Goal: Task Accomplishment & Management: Manage account settings

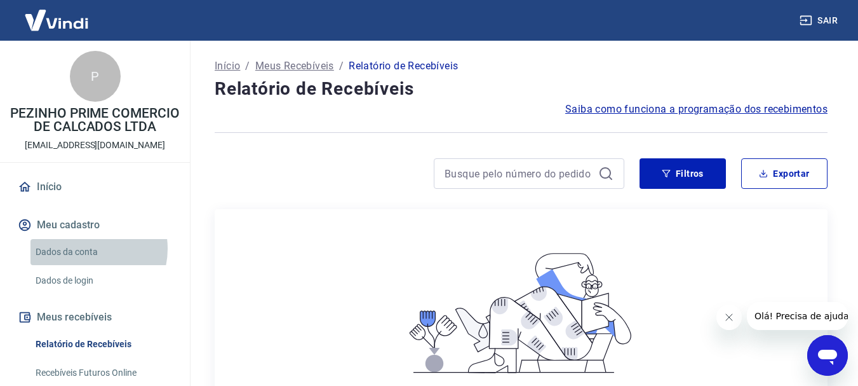
click at [86, 262] on link "Dados da conta" at bounding box center [102, 252] width 144 height 26
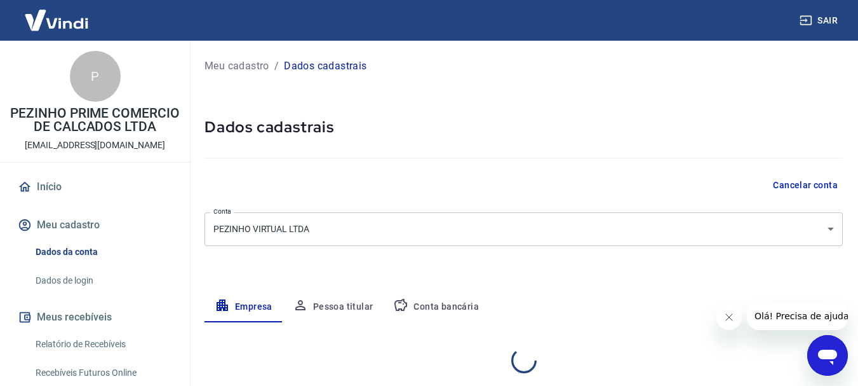
select select "GO"
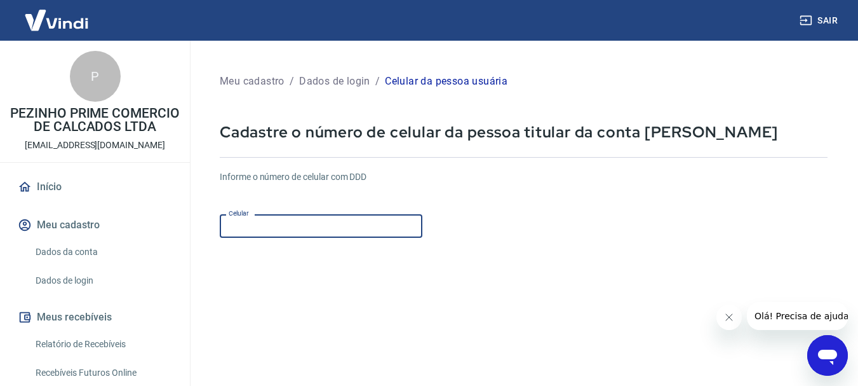
click at [321, 236] on input "Celular" at bounding box center [321, 226] width 203 height 24
type input "[PHONE_NUMBER]"
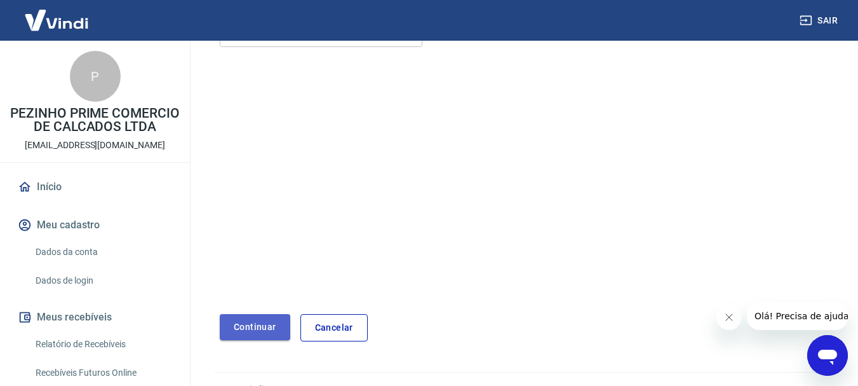
click at [258, 327] on button "Continuar" at bounding box center [255, 327] width 71 height 26
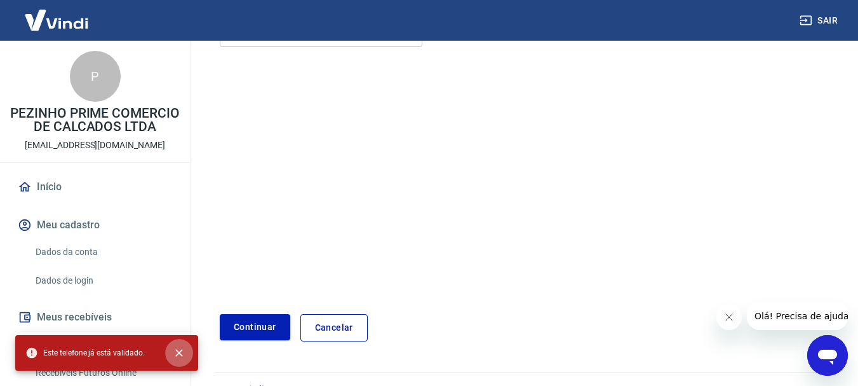
click at [181, 360] on button "close" at bounding box center [179, 353] width 28 height 28
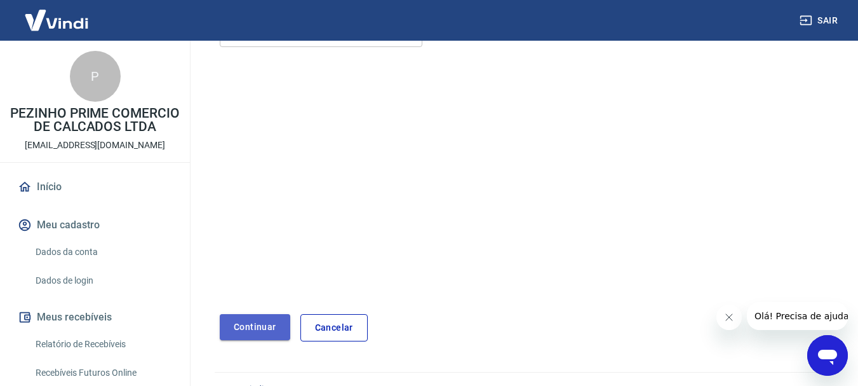
click at [270, 326] on button "Continuar" at bounding box center [255, 327] width 71 height 26
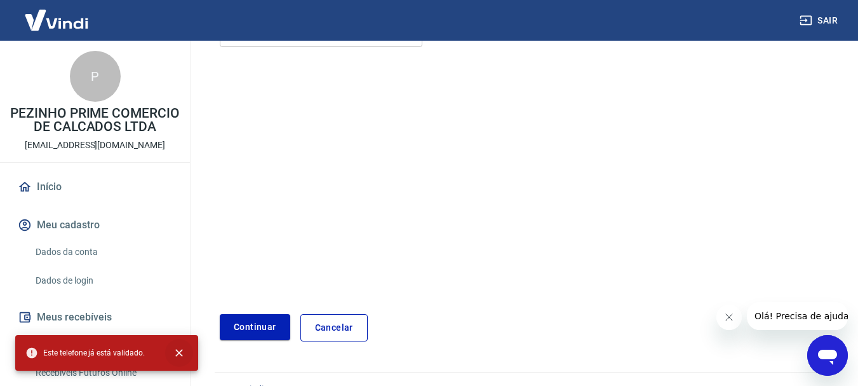
click at [176, 349] on icon "close" at bounding box center [179, 353] width 8 height 8
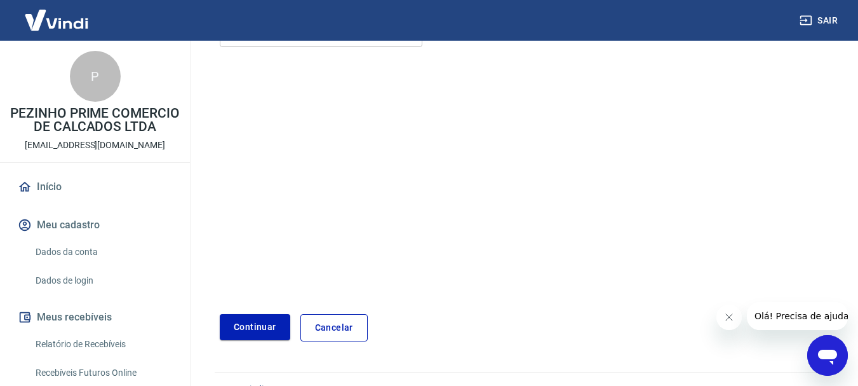
click at [342, 324] on link "Cancelar" at bounding box center [334, 327] width 67 height 27
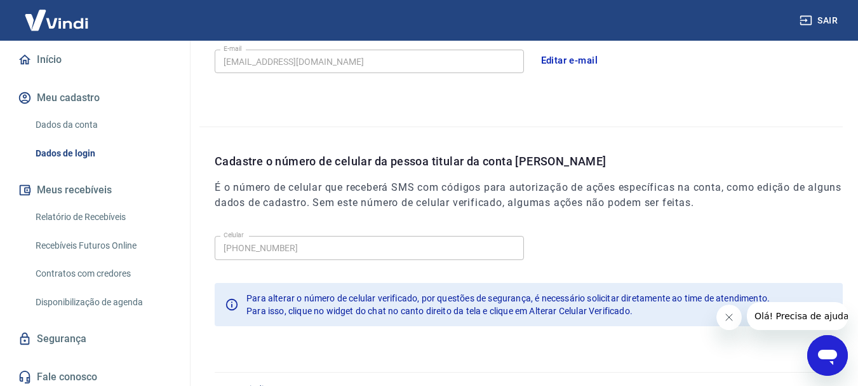
scroll to position [145, 0]
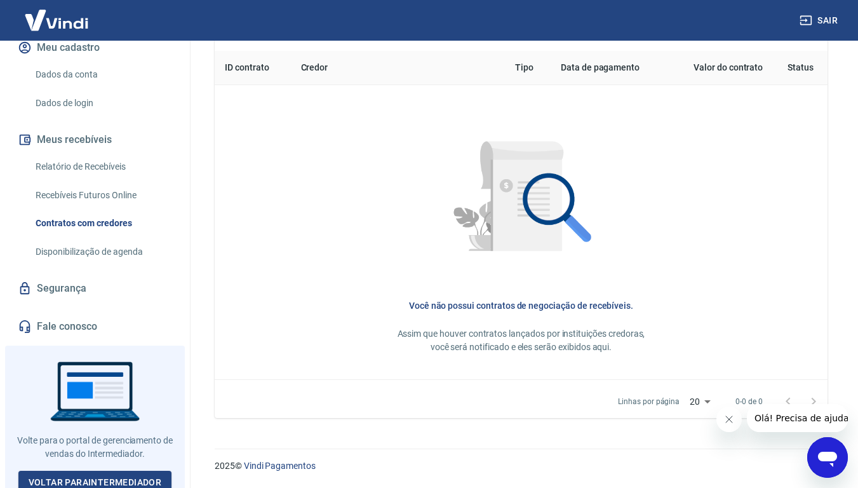
scroll to position [197, 0]
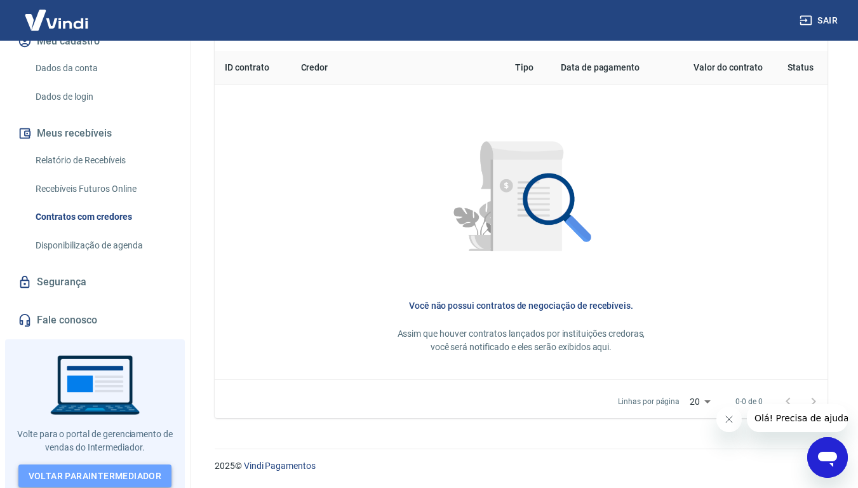
click at [94, 471] on link "Voltar para Intermediador" at bounding box center [95, 476] width 154 height 24
